Goal: Use online tool/utility: Utilize a website feature to perform a specific function

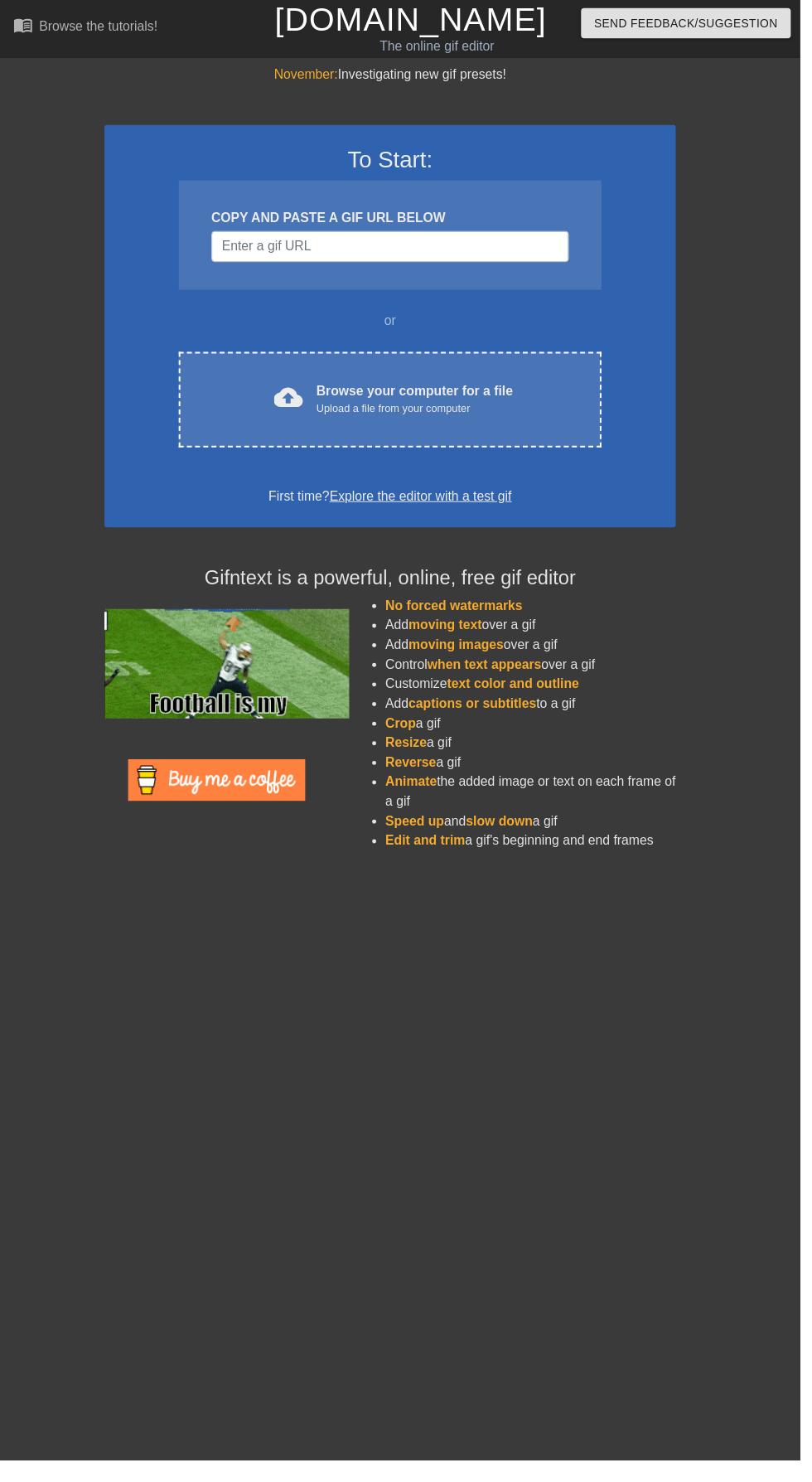
click at [398, 407] on div "Browse your computer for a file Upload a file from your computer" at bounding box center [421, 405] width 200 height 36
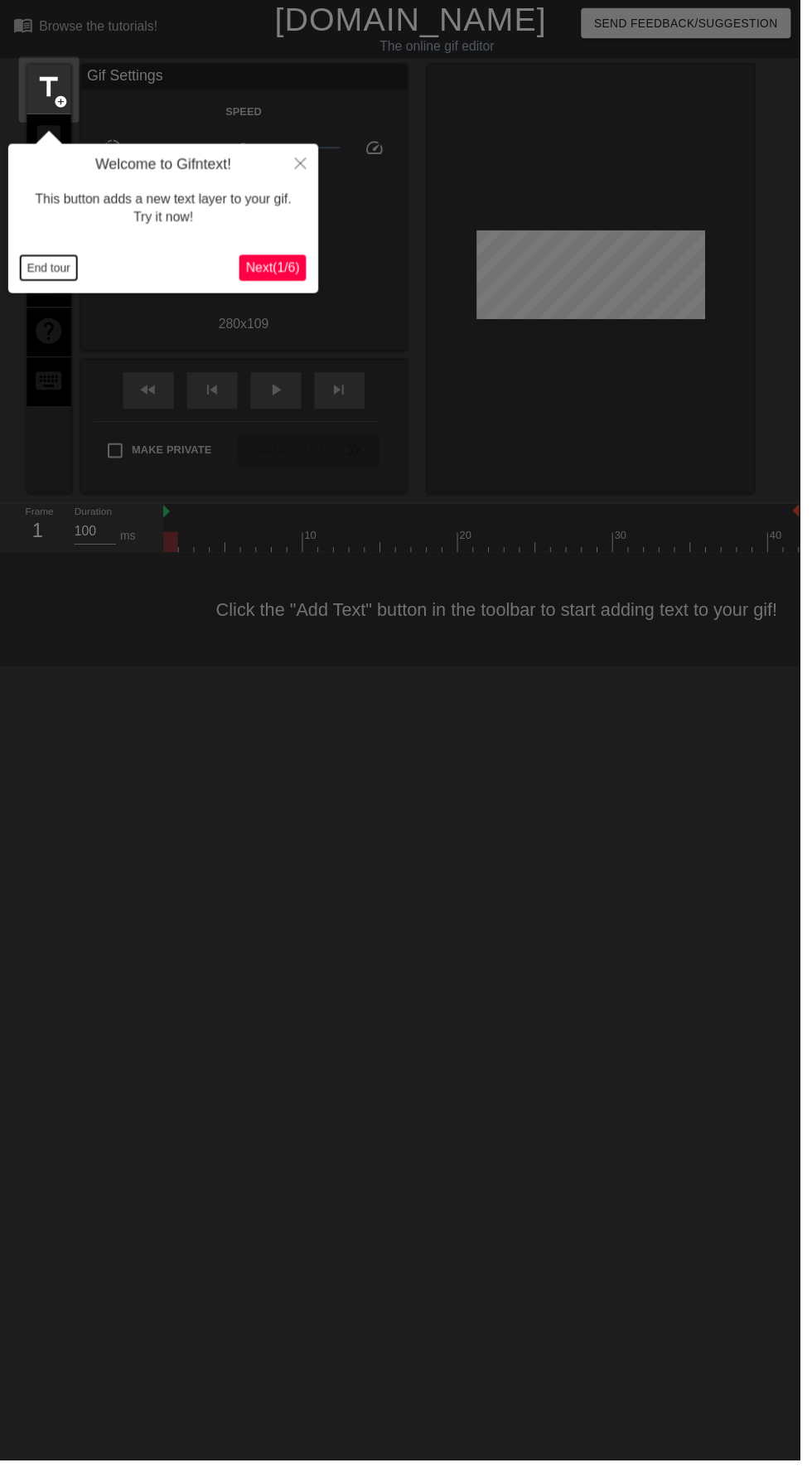
click at [63, 273] on button "End tour" at bounding box center [49, 272] width 57 height 25
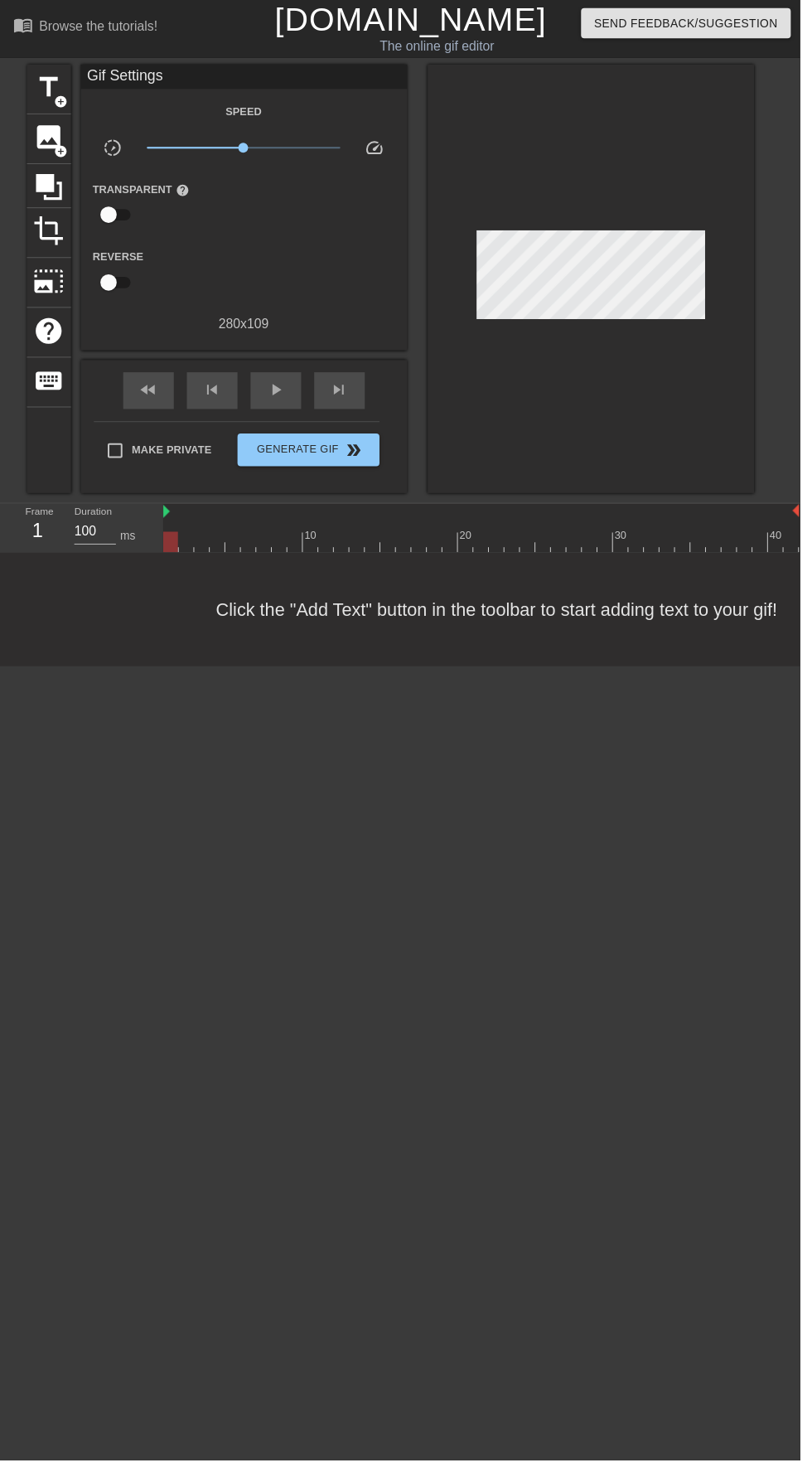
click at [61, 148] on span "add_circle" at bounding box center [61, 153] width 14 height 14
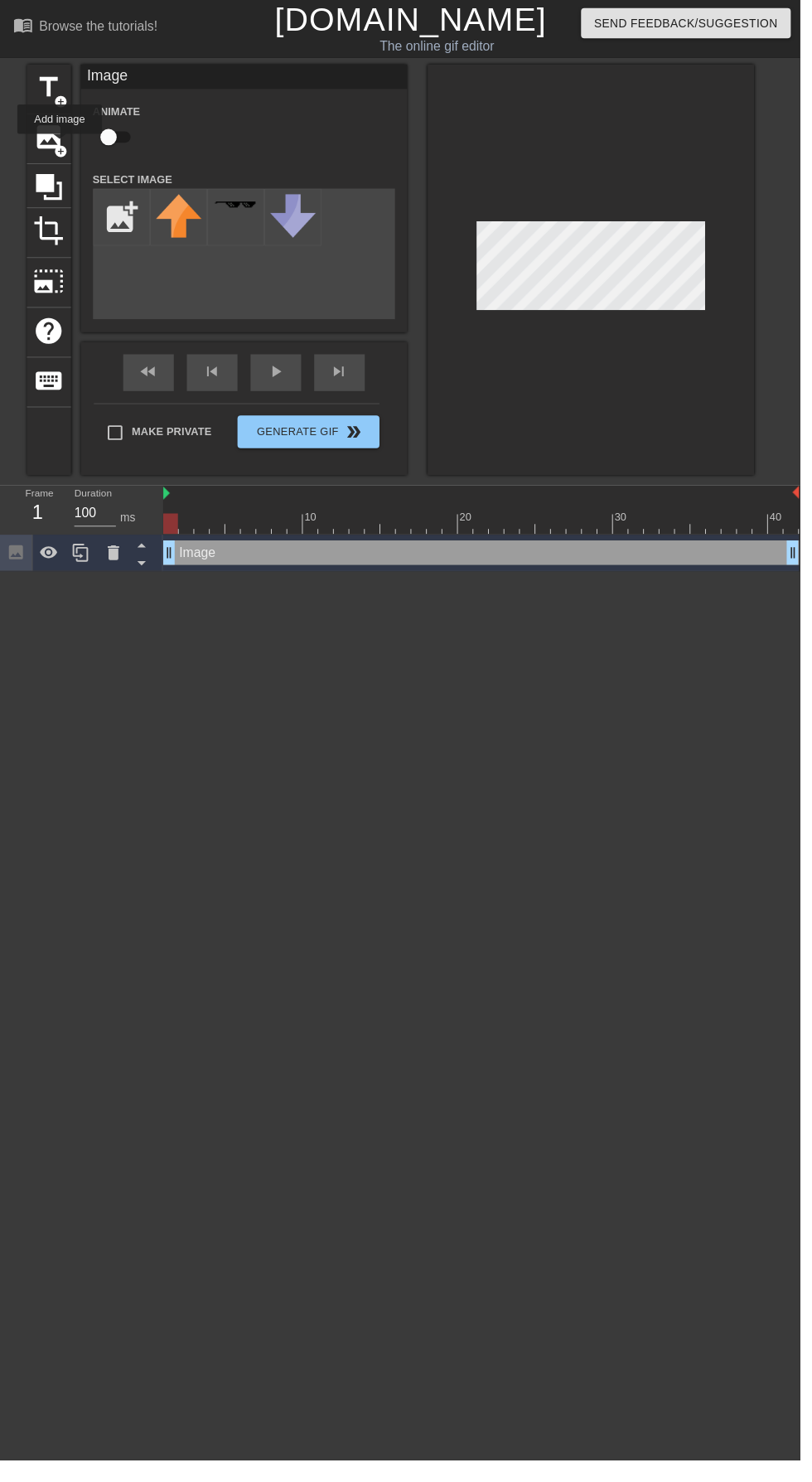
click at [128, 205] on input "file" at bounding box center [123, 220] width 56 height 56
type input "C:\fakepath\ffffh.png"
click at [181, 208] on img at bounding box center [181, 207] width 46 height 18
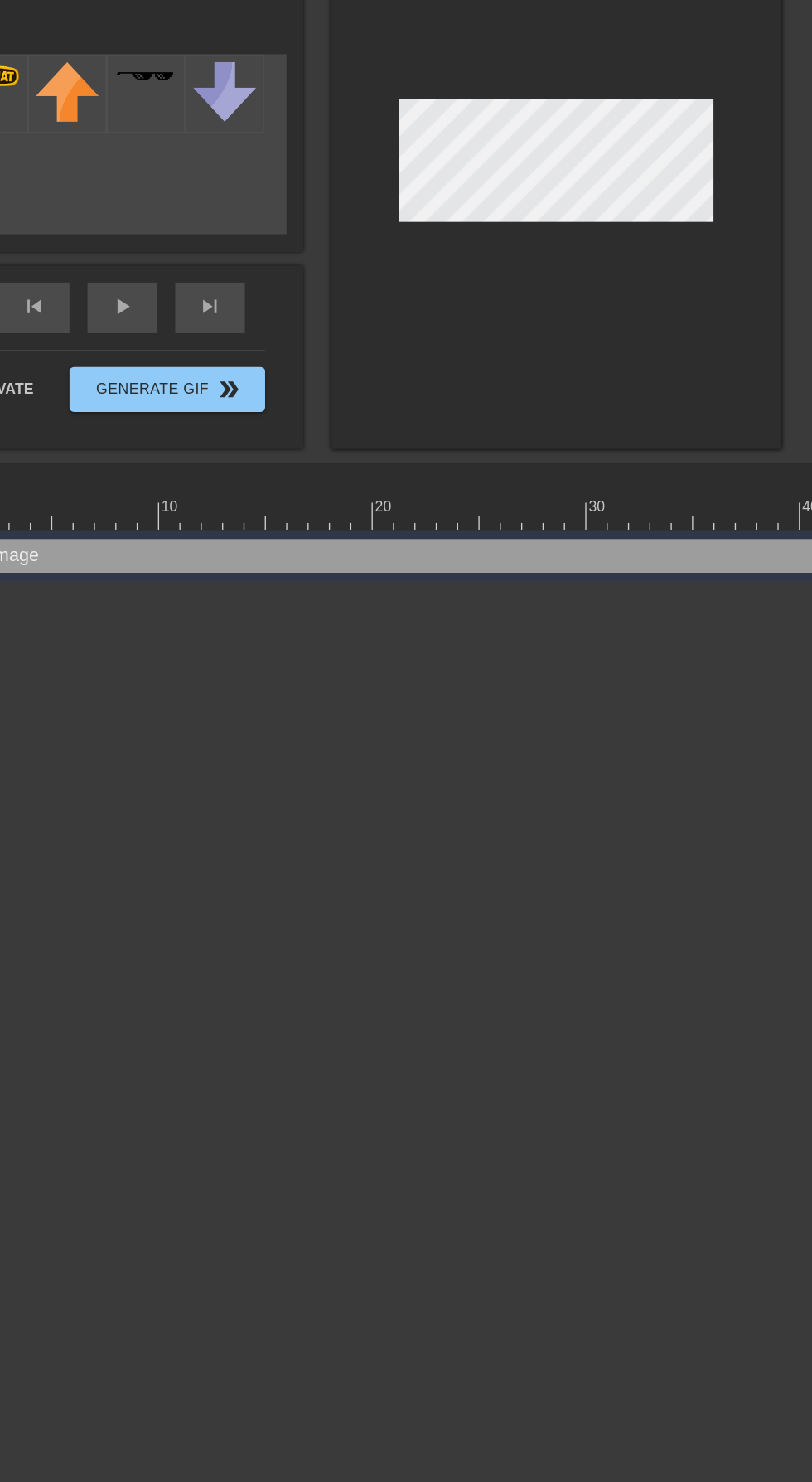
click at [684, 422] on div at bounding box center [600, 273] width 332 height 417
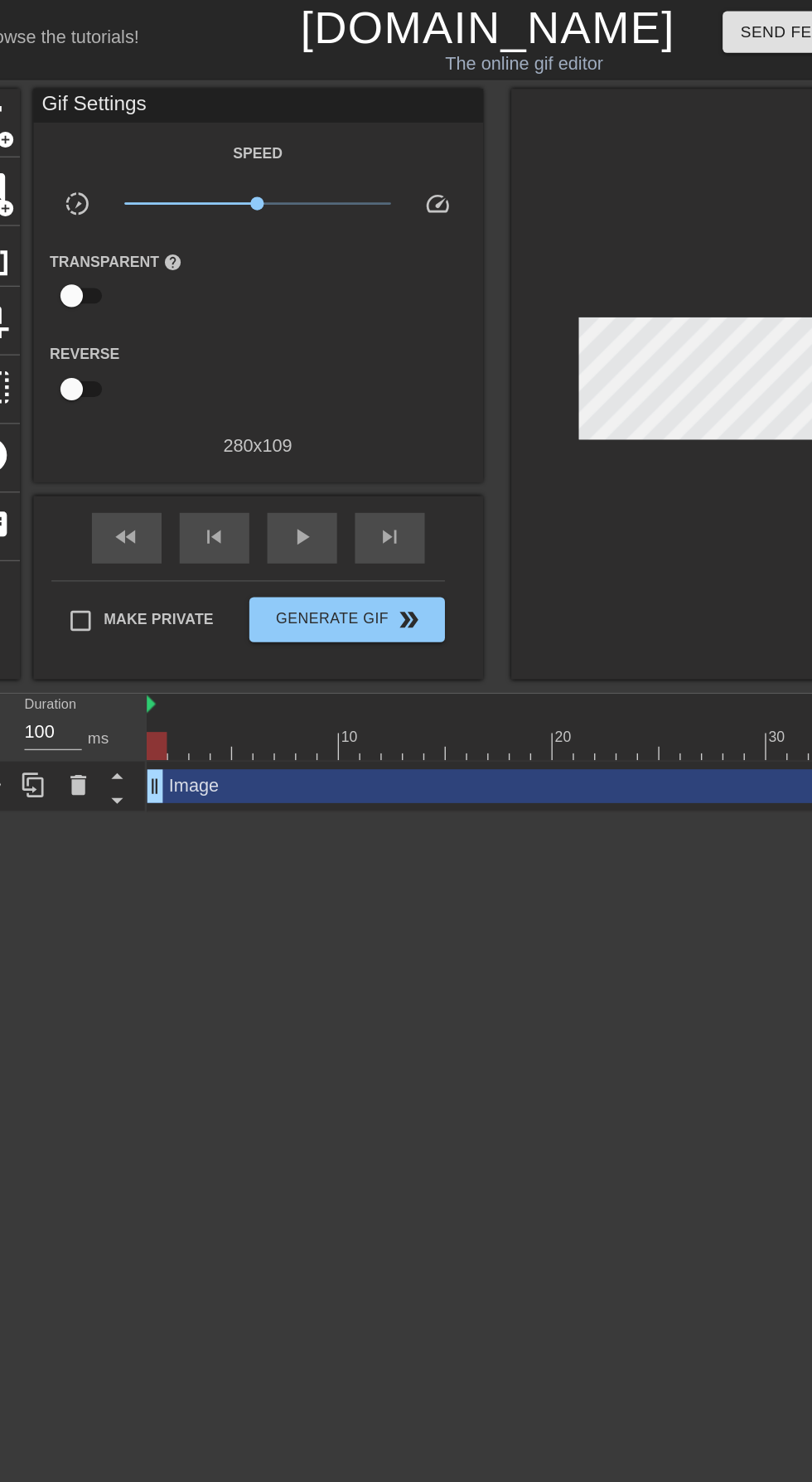
click at [124, 213] on input "checkbox" at bounding box center [110, 218] width 94 height 31
checkbox input "true"
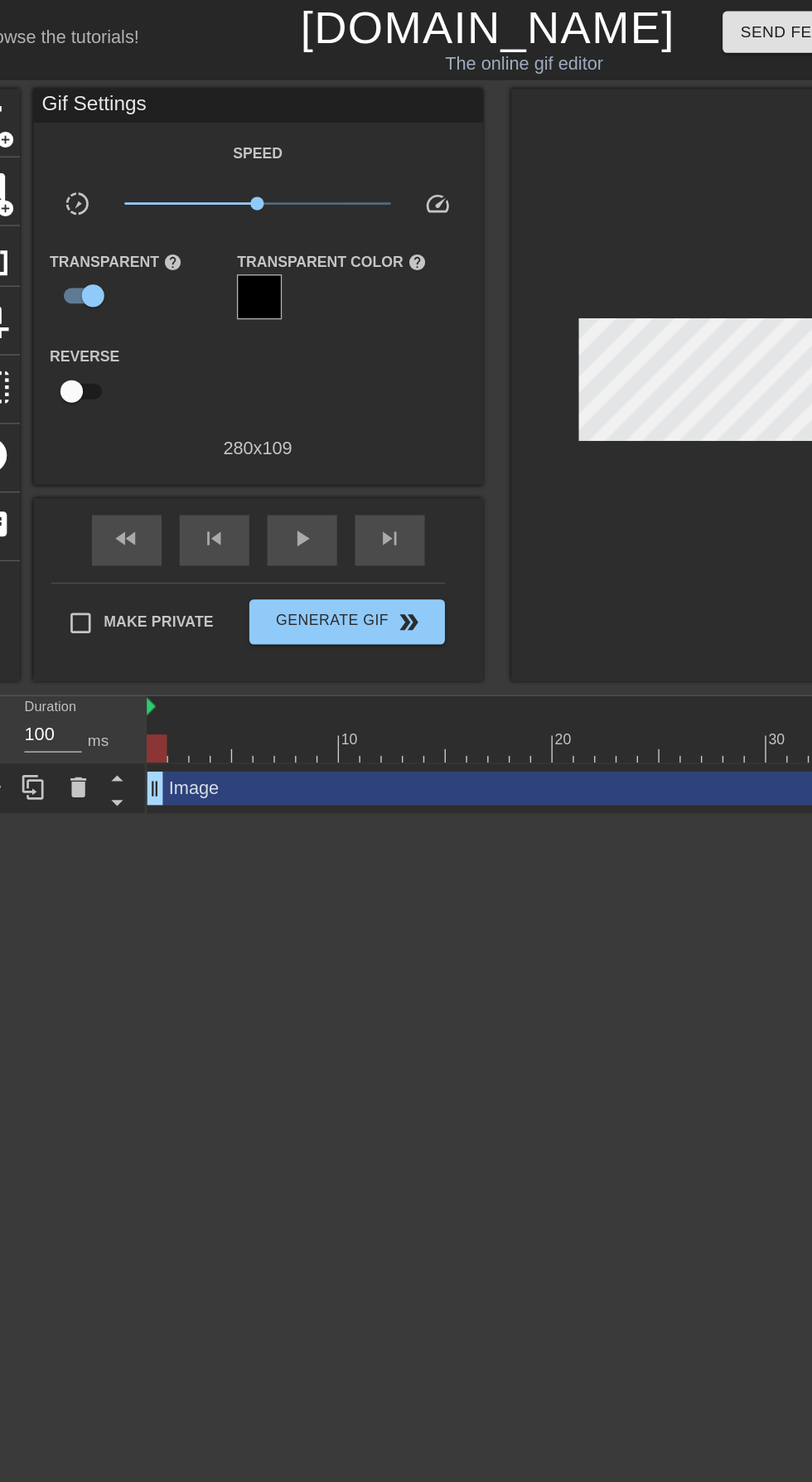
click at [239, 217] on div at bounding box center [248, 219] width 33 height 33
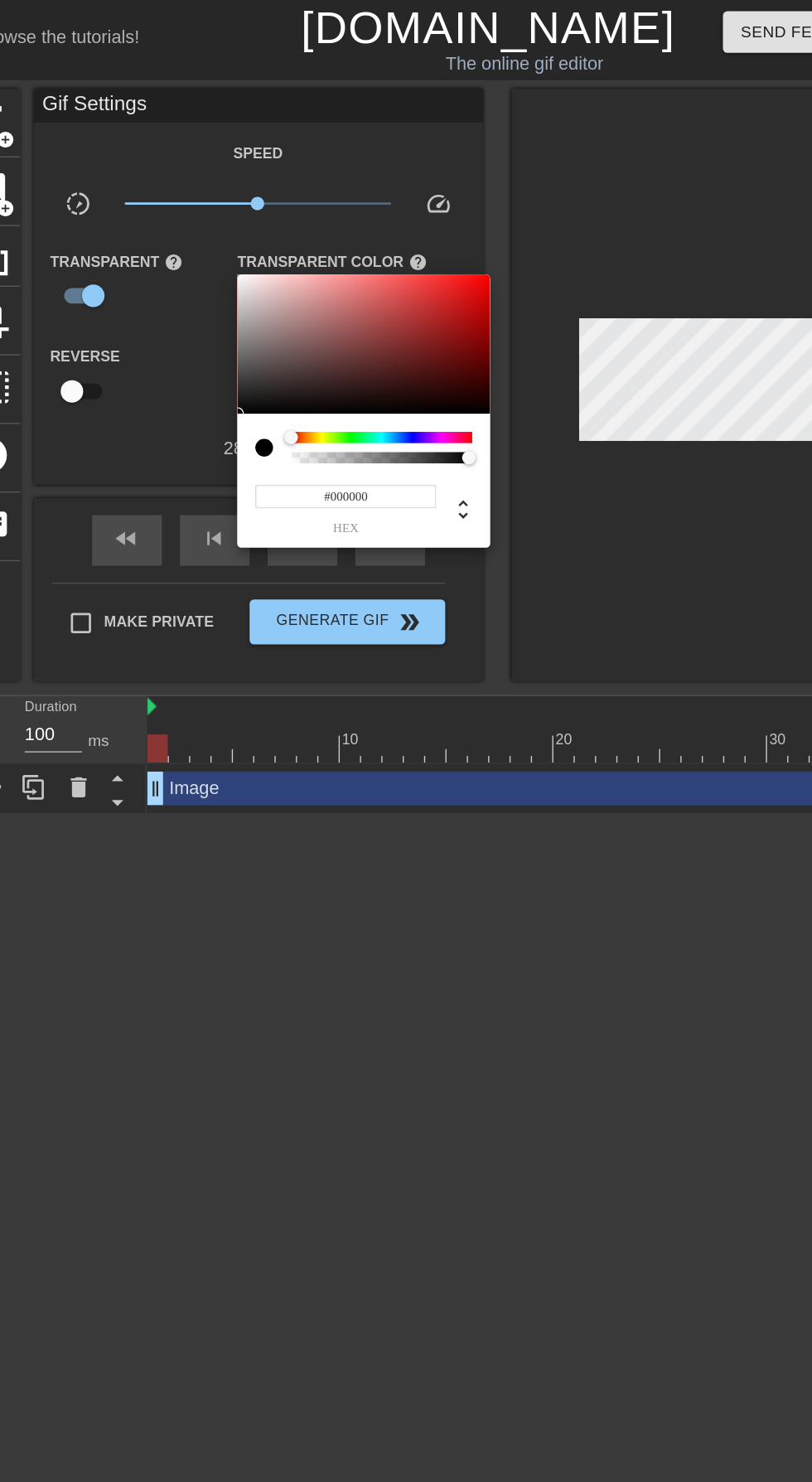
type input "0"
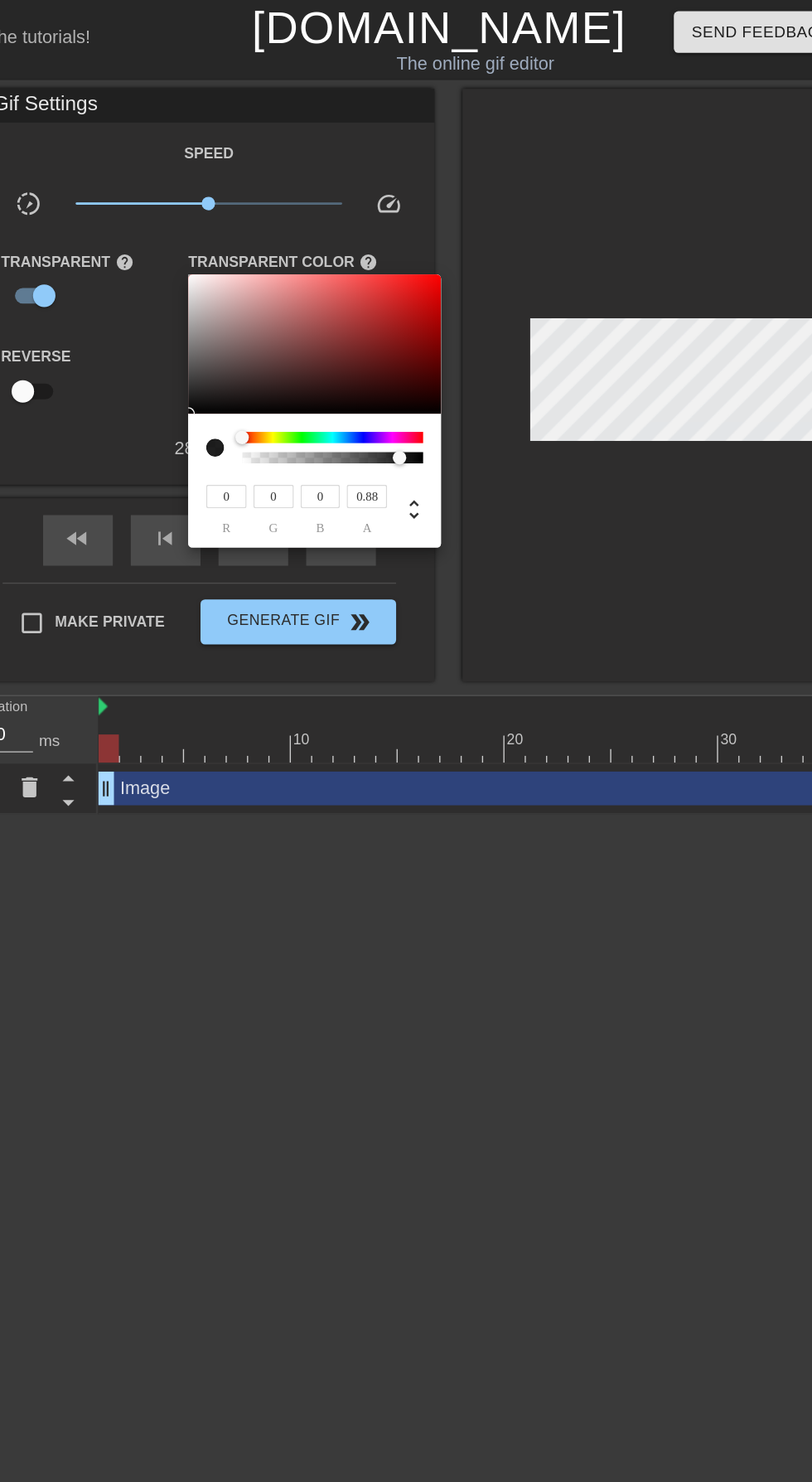
click at [294, 366] on input "0" at bounding box center [295, 366] width 30 height 18
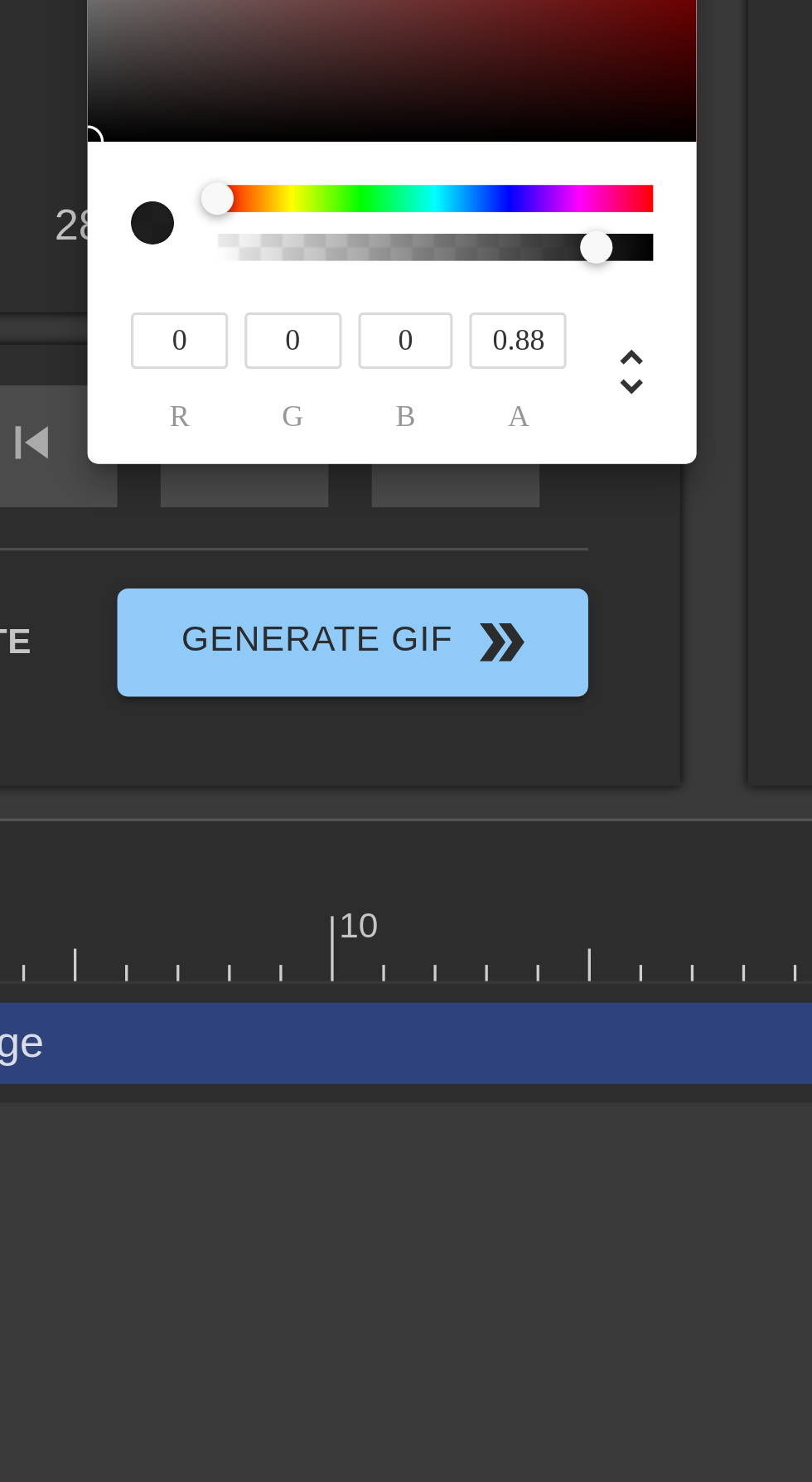
type input "0"
click at [274, 341] on div at bounding box center [274, 337] width 10 height 10
click at [329, 459] on div at bounding box center [406, 741] width 812 height 1482
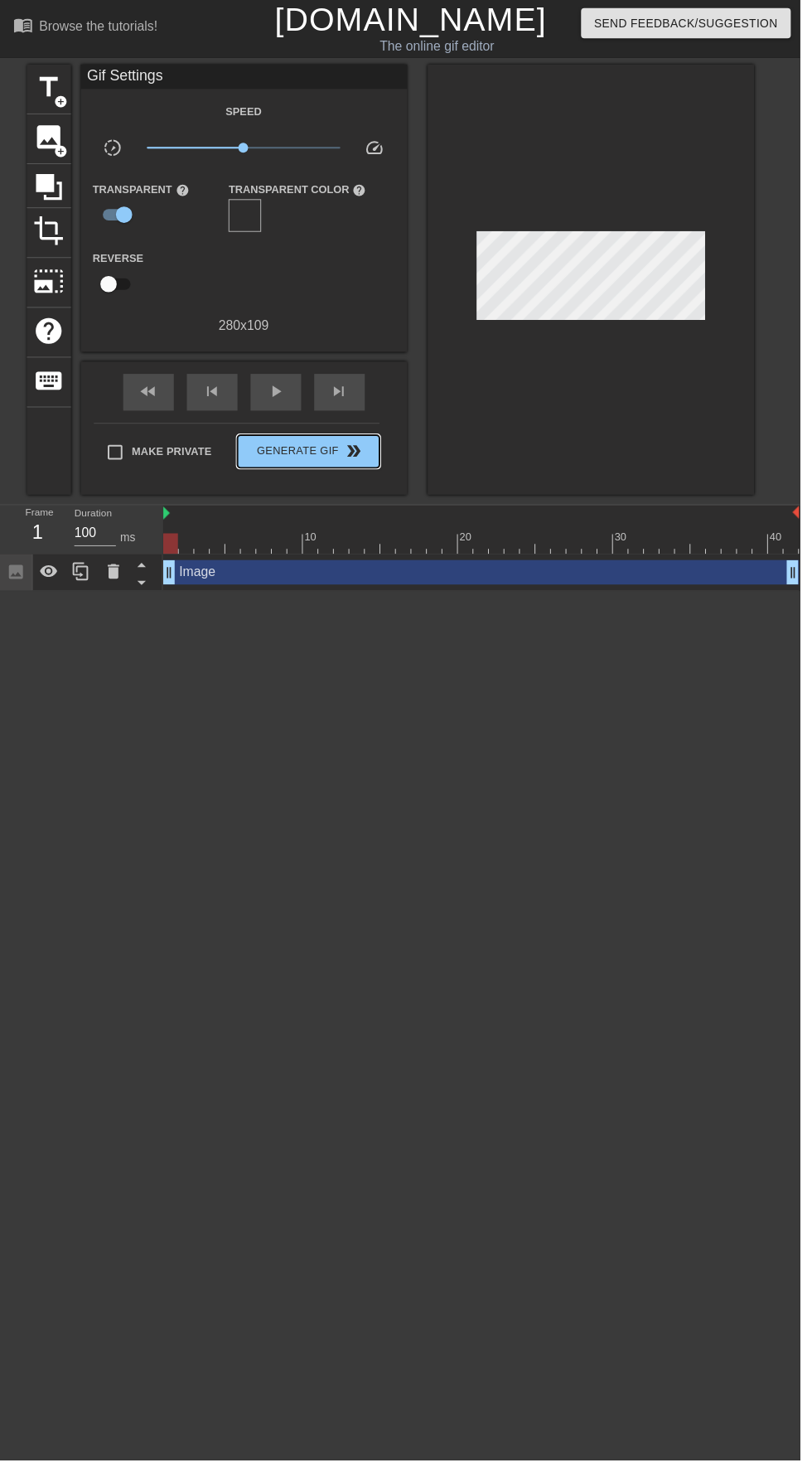
click at [315, 459] on span "Generate Gif double_arrow" at bounding box center [312, 458] width 130 height 20
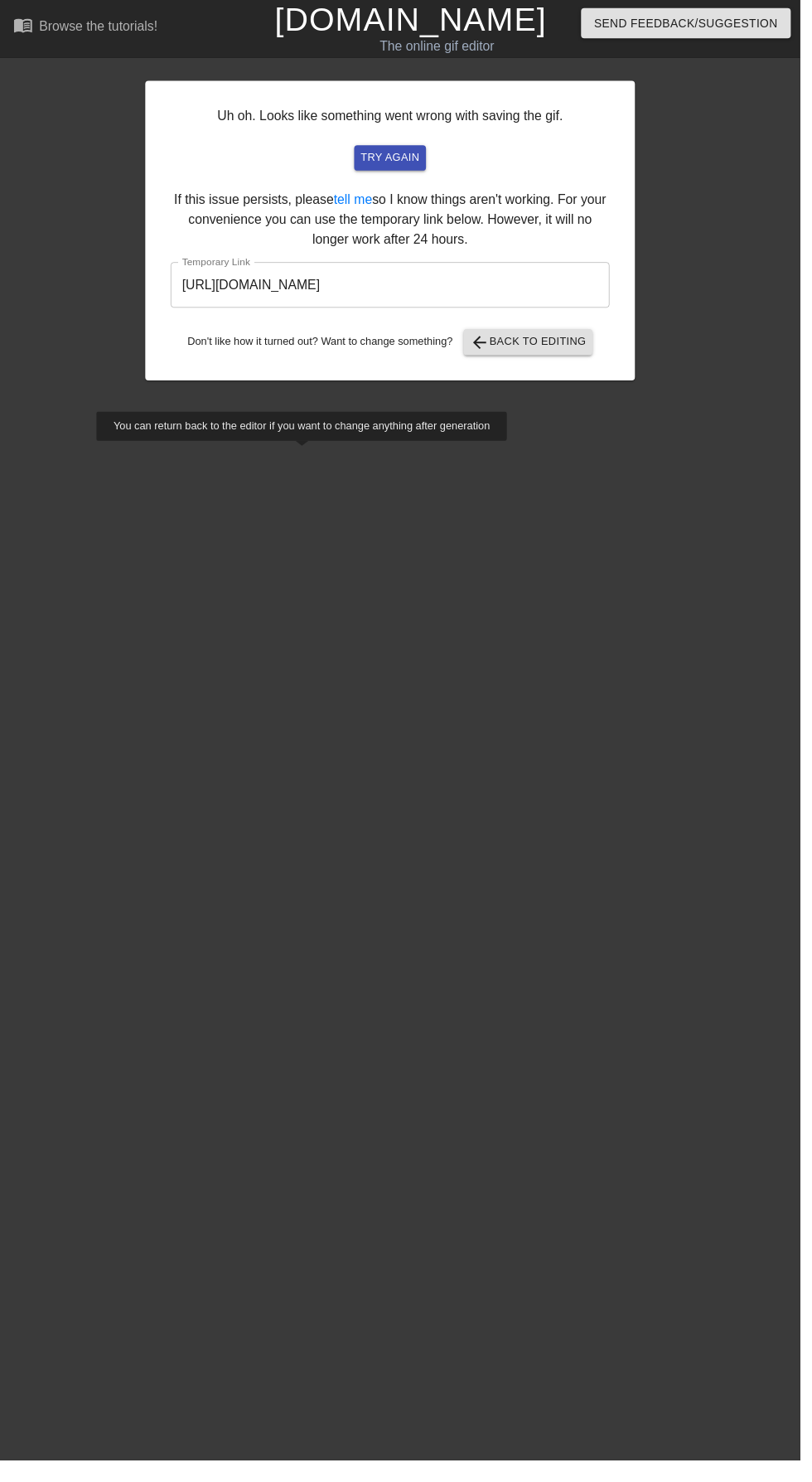
click at [445, 280] on input "[URL][DOMAIN_NAME]" at bounding box center [395, 289] width 446 height 46
